Goal: Transaction & Acquisition: Purchase product/service

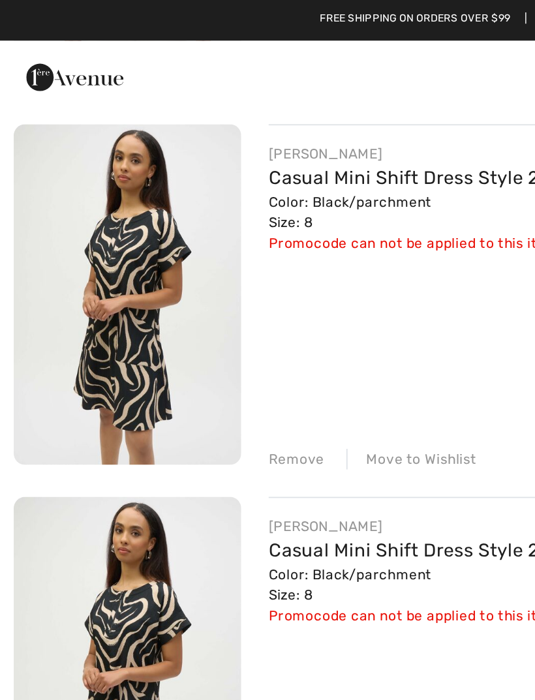
scroll to position [970, 0]
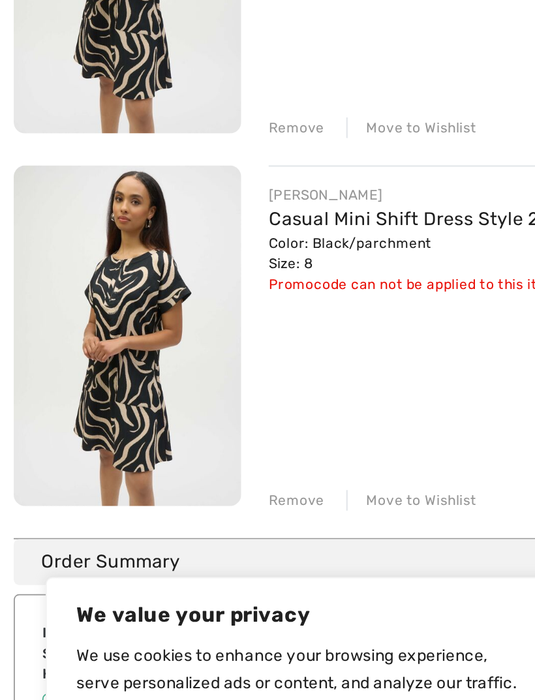
click at [171, 471] on div "Remove" at bounding box center [169, 477] width 32 height 12
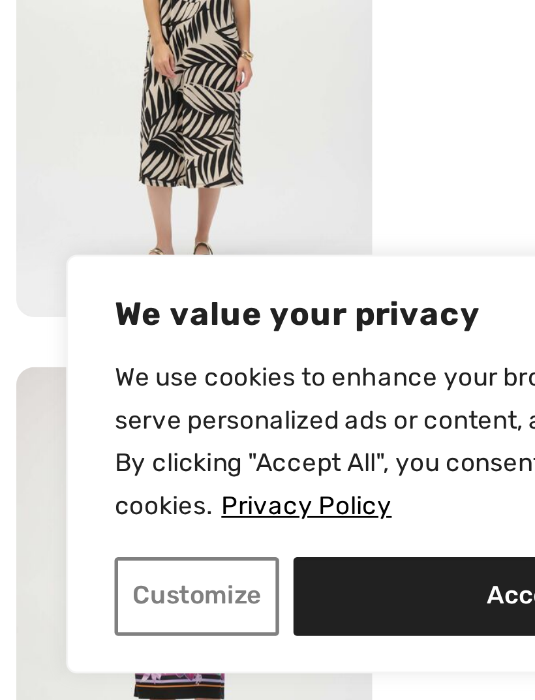
scroll to position [85, 0]
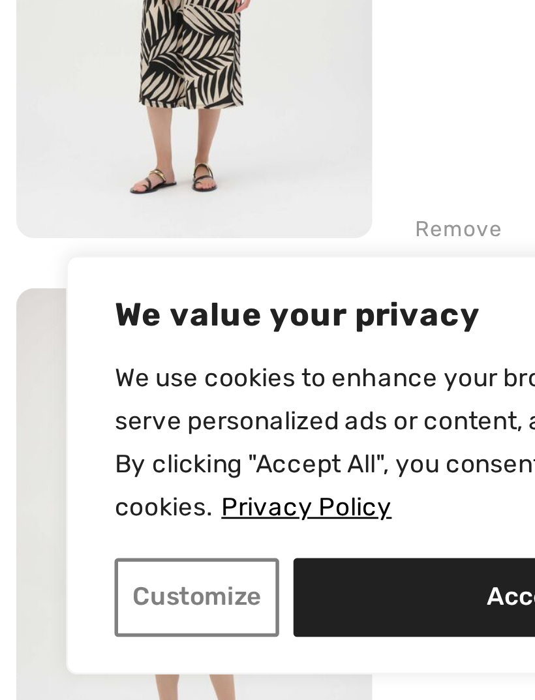
click at [145, 631] on button "Accept All" at bounding box center [202, 645] width 187 height 29
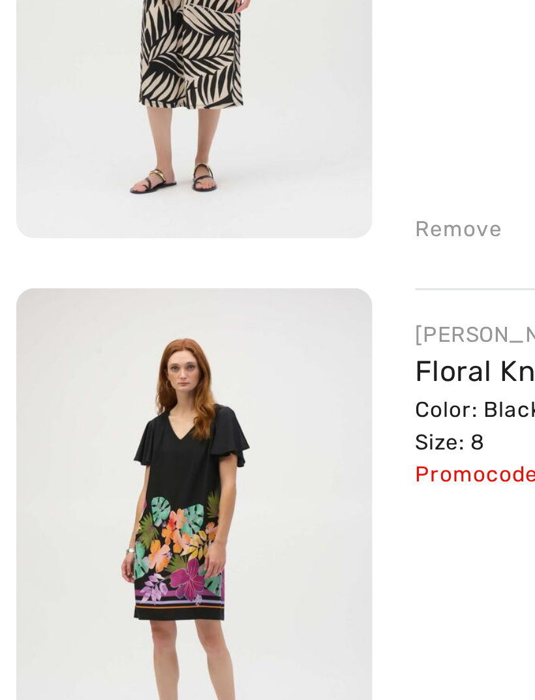
checkbox input "true"
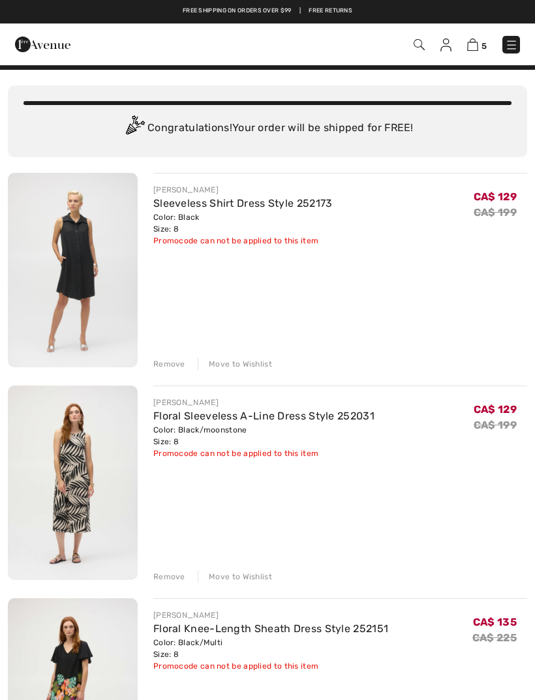
scroll to position [0, 0]
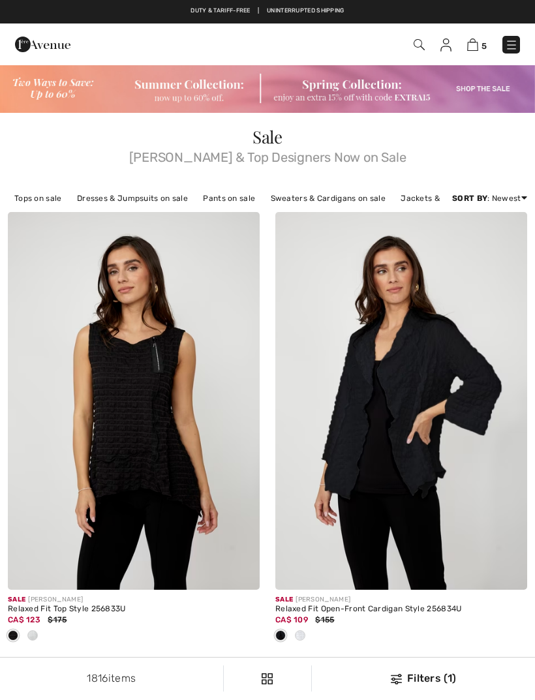
scroll to position [1886, 0]
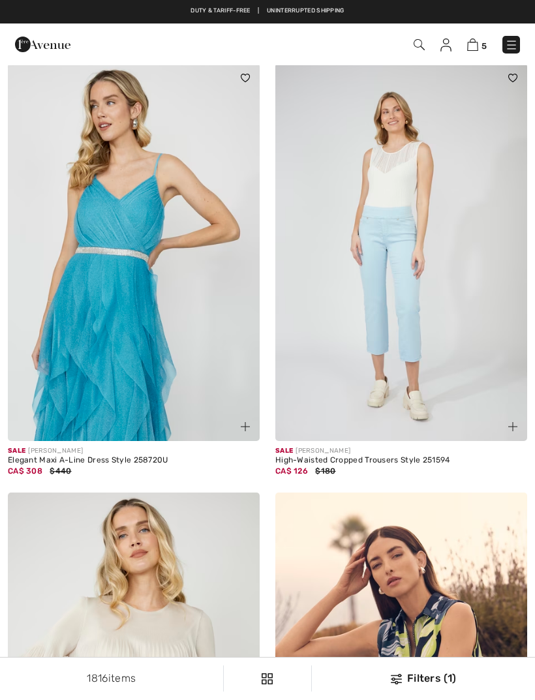
checkbox input "true"
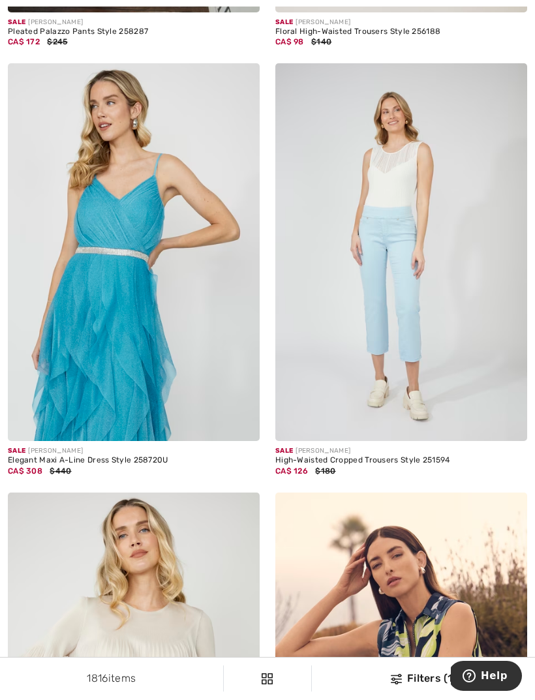
scroll to position [1931, 0]
